Goal: Connect with others: Connect with others

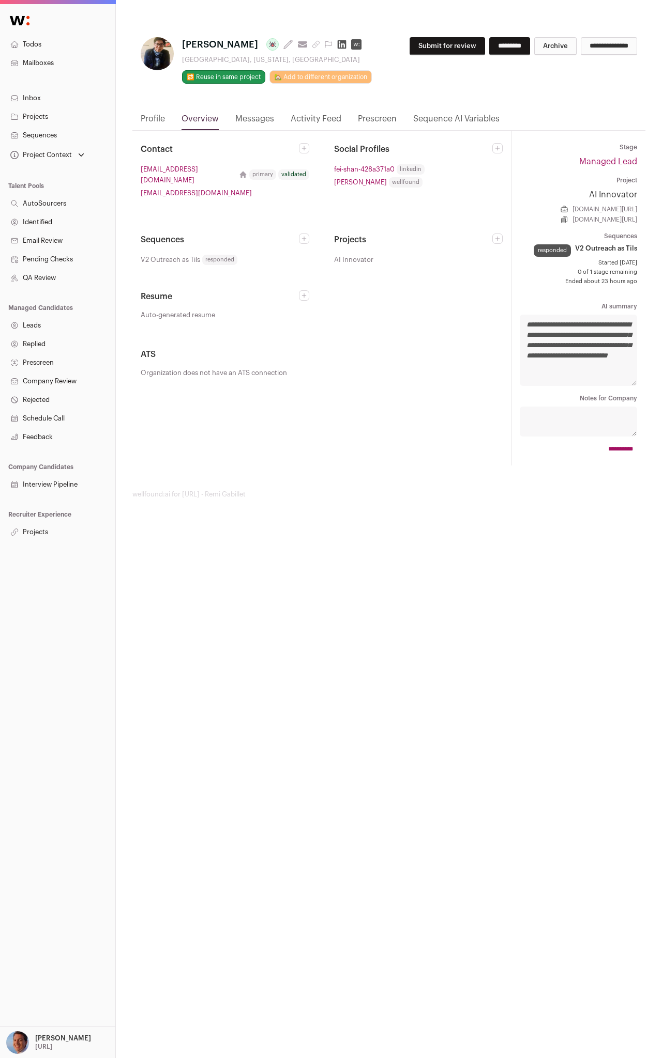
click at [158, 113] on link "Profile" at bounding box center [153, 122] width 24 height 18
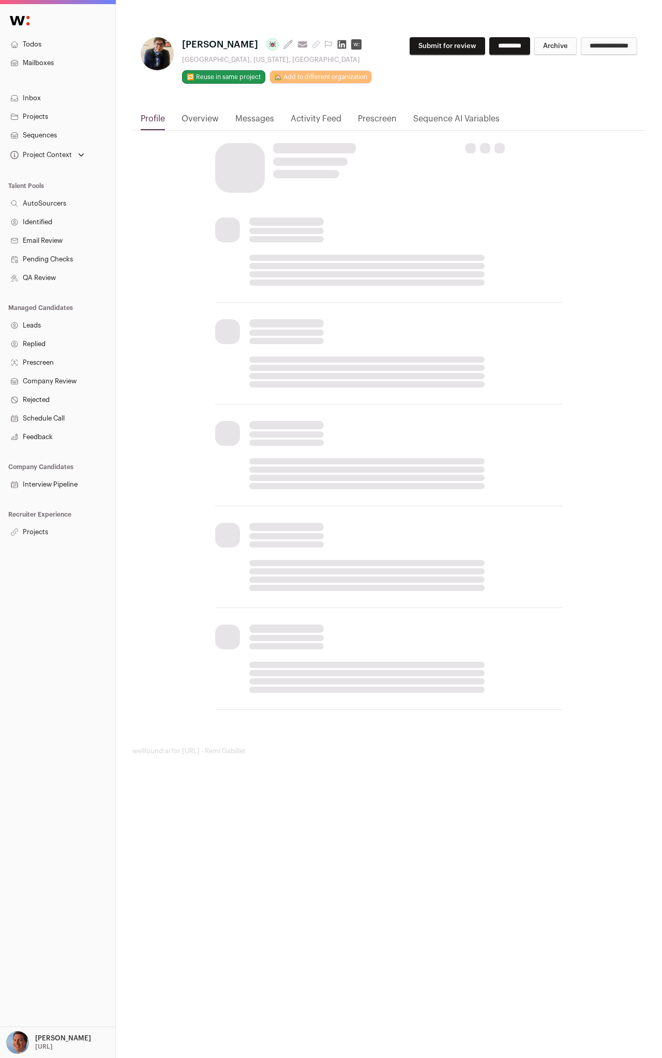
click at [157, 115] on html "Todos Mailboxes Inbox Projects Sequences Project Context AI Innovator Lead Devo…" at bounding box center [331, 529] width 662 height 1058
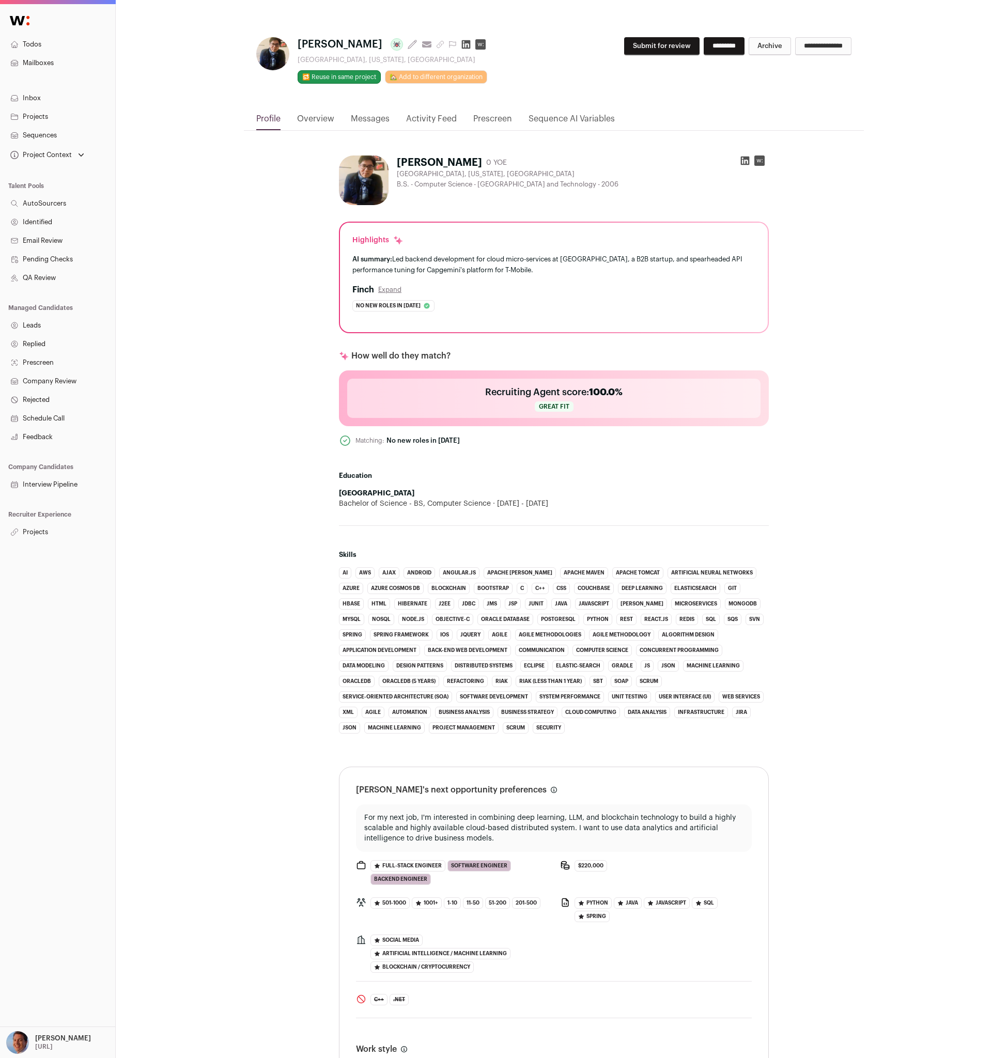
click at [253, 204] on div "Fei Shan 0 YOE San Jose, California, United States B.S. - Computer Science - Ea…" at bounding box center [554, 778] width 620 height 1294
click at [661, 161] on icon at bounding box center [745, 161] width 9 height 9
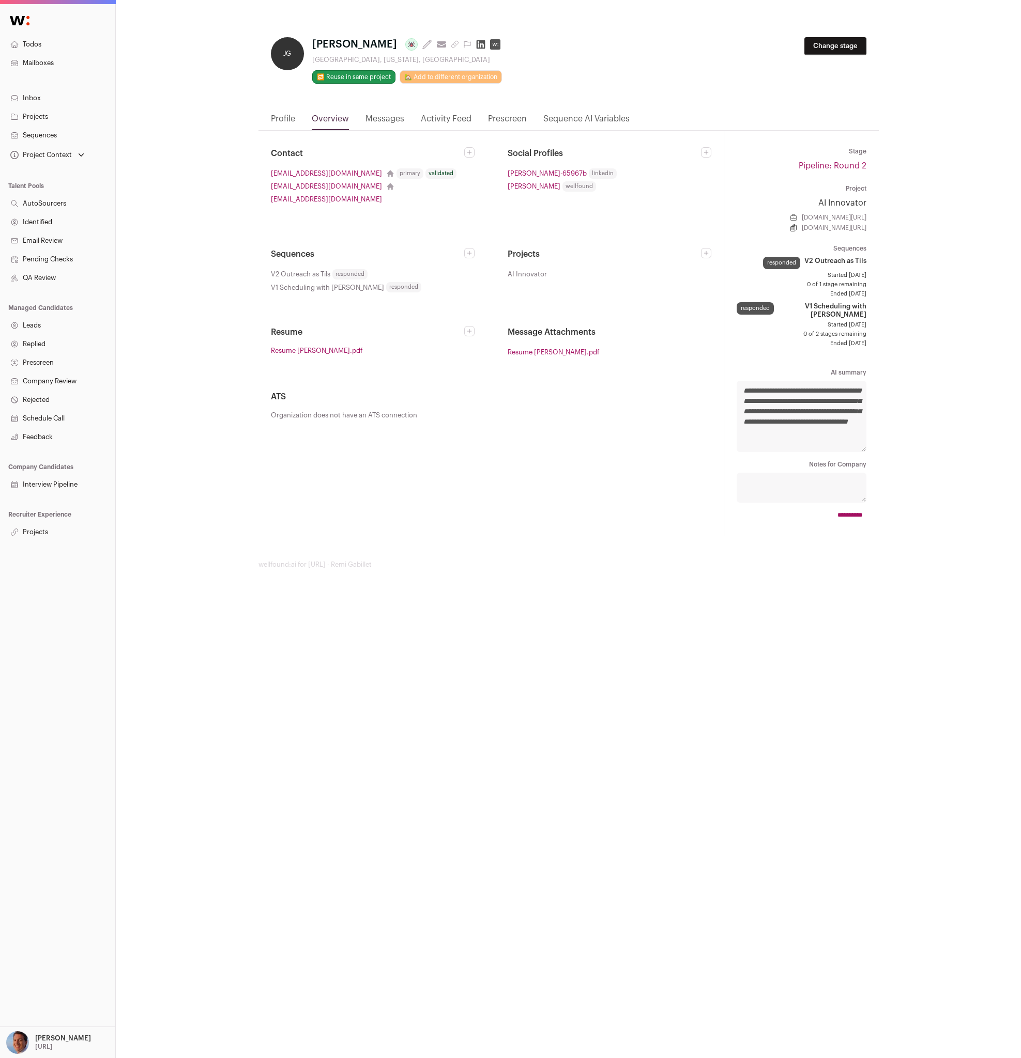
click at [284, 106] on article "**********" at bounding box center [568, 280] width 620 height 511
click at [281, 113] on link "Profile" at bounding box center [283, 122] width 24 height 18
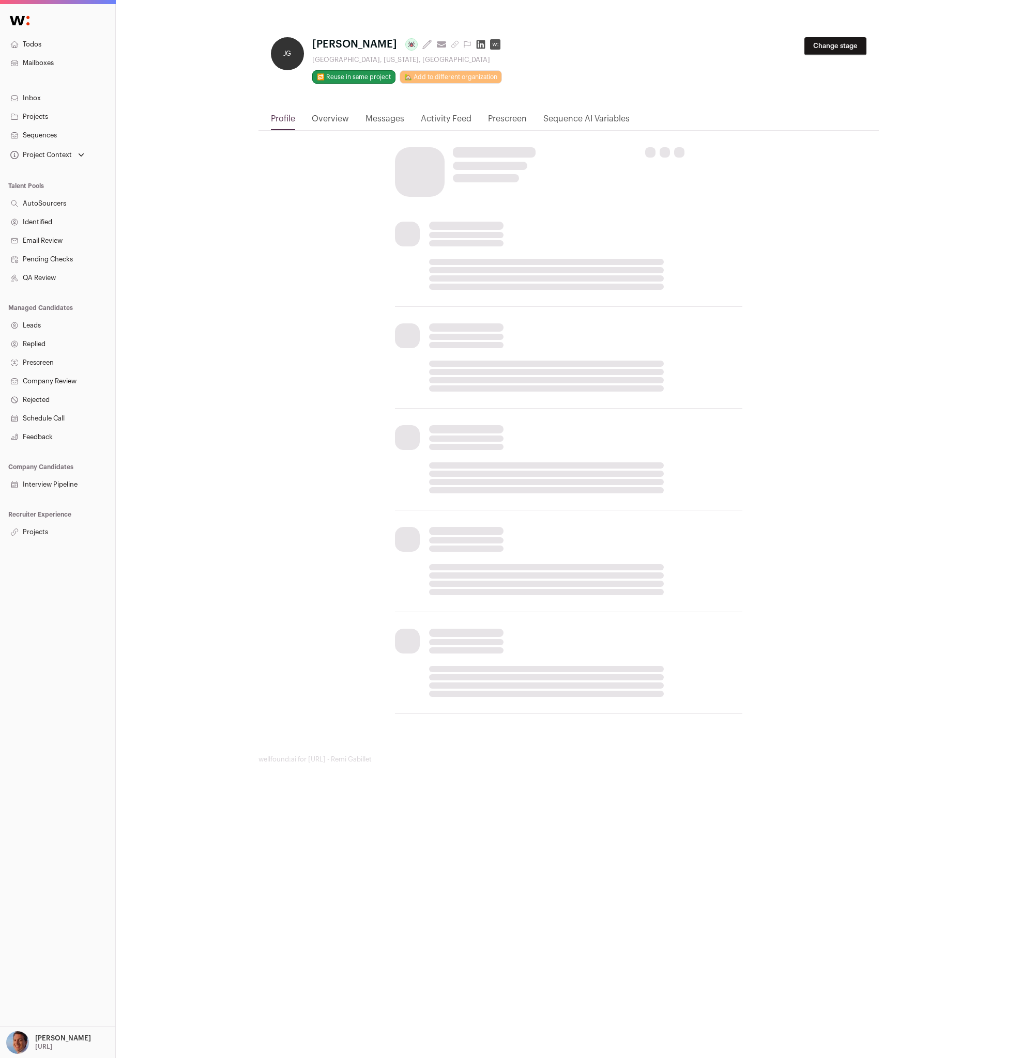
click at [286, 117] on html "Todos Mailboxes Inbox Projects Sequences Project Context AI Innovator Lead Devo…" at bounding box center [510, 529] width 1021 height 1058
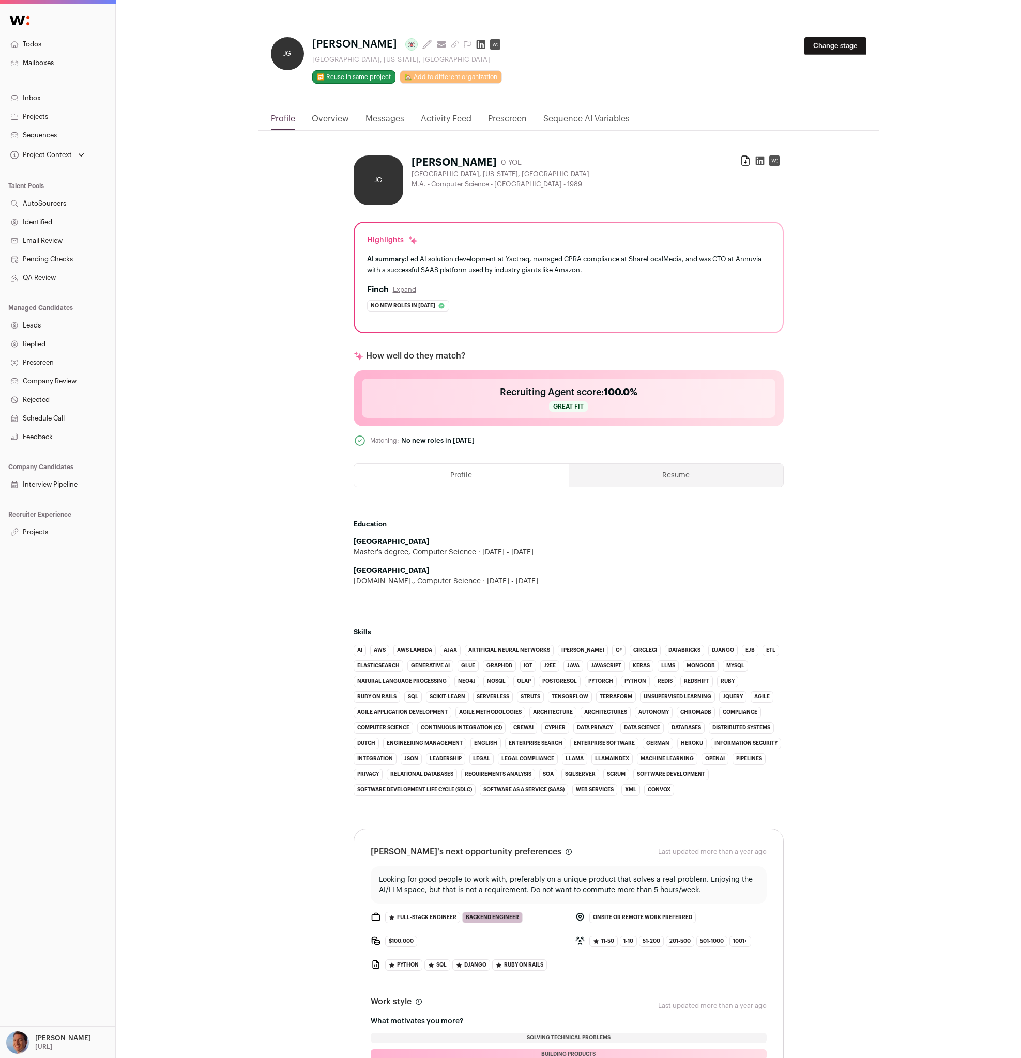
click at [759, 161] on icon at bounding box center [760, 161] width 10 height 10
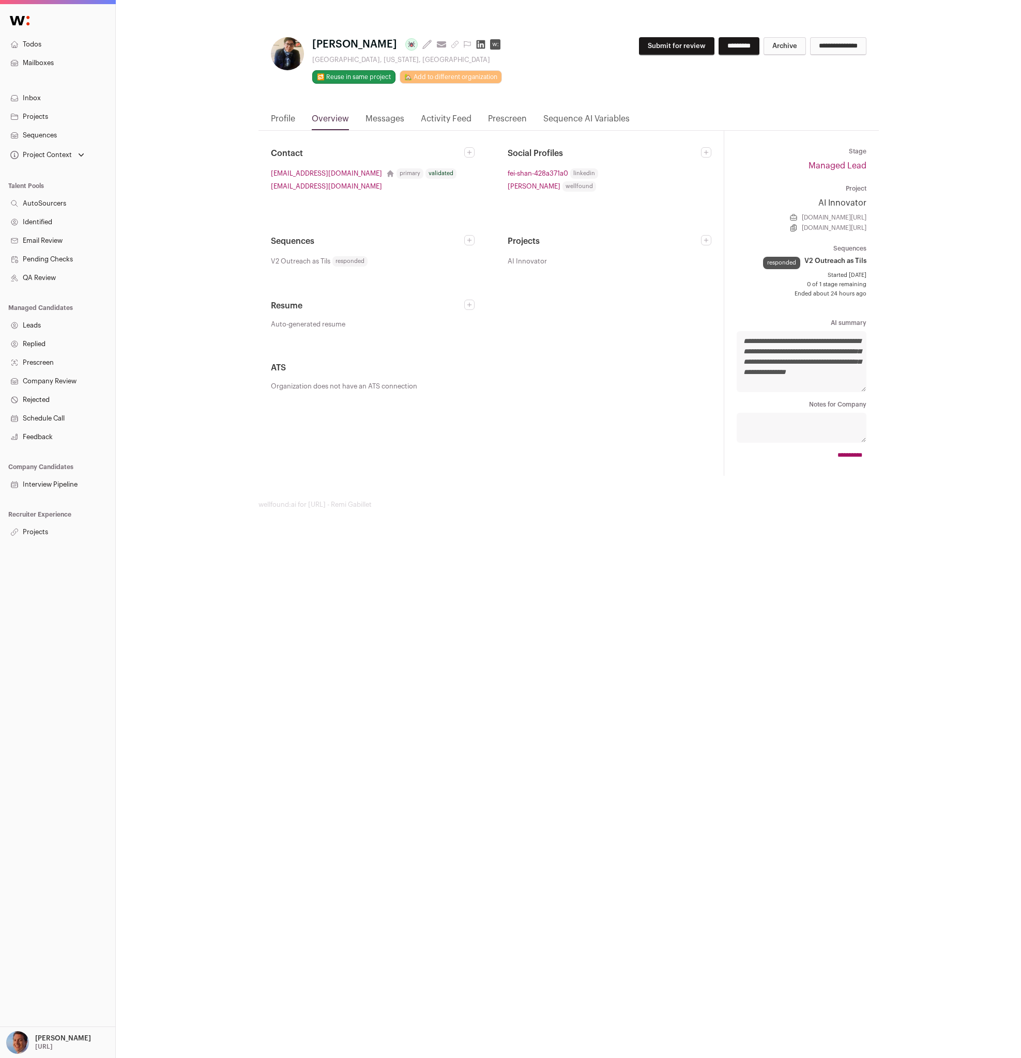
click at [283, 113] on link "Profile" at bounding box center [283, 122] width 24 height 18
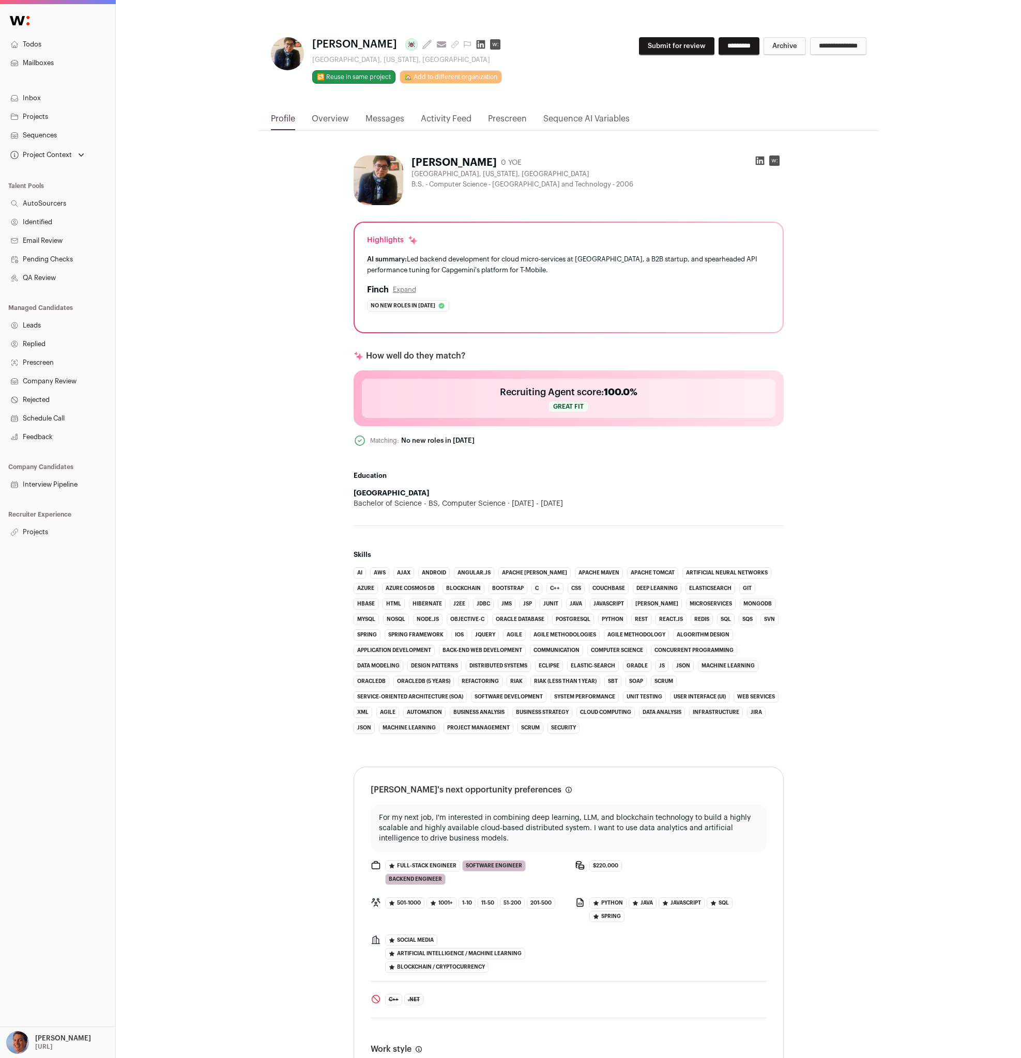
drag, startPoint x: 766, startPoint y: 162, endPoint x: 760, endPoint y: 165, distance: 6.7
click at [760, 165] on ul at bounding box center [767, 163] width 25 height 14
click at [760, 165] on icon at bounding box center [759, 161] width 9 height 9
